Goal: Task Accomplishment & Management: Use online tool/utility

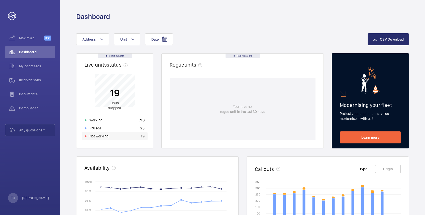
click at [93, 136] on p "Not working" at bounding box center [99, 136] width 19 height 5
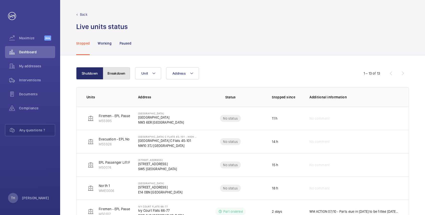
click at [118, 75] on button "Breakdown" at bounding box center [116, 73] width 27 height 12
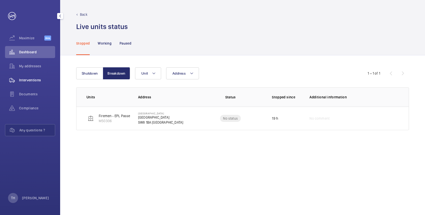
click at [30, 77] on div "Interventions" at bounding box center [30, 80] width 50 height 12
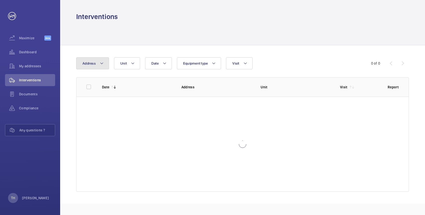
click at [107, 63] on button "Address" at bounding box center [92, 63] width 33 height 12
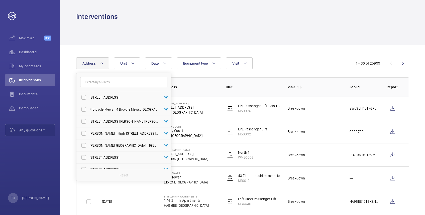
click at [104, 79] on input "text" at bounding box center [123, 82] width 87 height 11
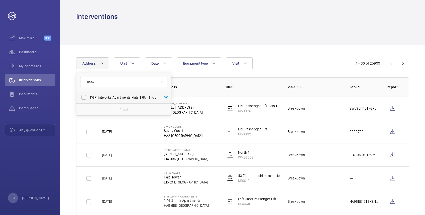
type input "Printw"
click at [110, 94] on label "116 Printw orks Apartments Flats 1-65 - High Risk Building - 116 Printw orks Ap…" at bounding box center [119, 98] width 87 height 12
click at [89, 94] on input "116 Printw orks Apartments Flats 1-65 - High Risk Building - 116 Printw orks Ap…" at bounding box center [84, 98] width 10 height 10
checkbox input "true"
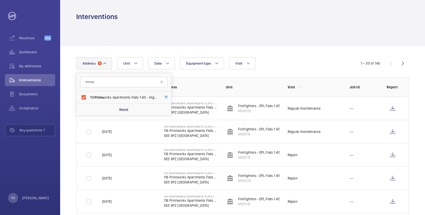
click at [155, 22] on div at bounding box center [242, 33] width 333 height 24
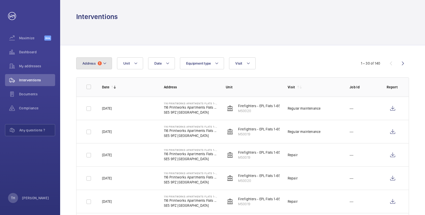
click at [105, 60] on button "Address 1" at bounding box center [94, 63] width 36 height 12
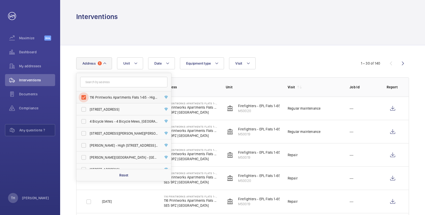
click at [86, 97] on input "116 Printworks Apartments Flats 1-65 - High Risk Building - 116 Printworks Apar…" at bounding box center [84, 98] width 10 height 10
checkbox input "false"
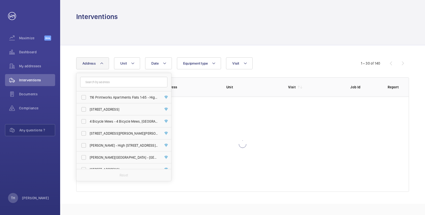
click at [170, 26] on div at bounding box center [242, 33] width 333 height 24
